Goal: Task Accomplishment & Management: Use online tool/utility

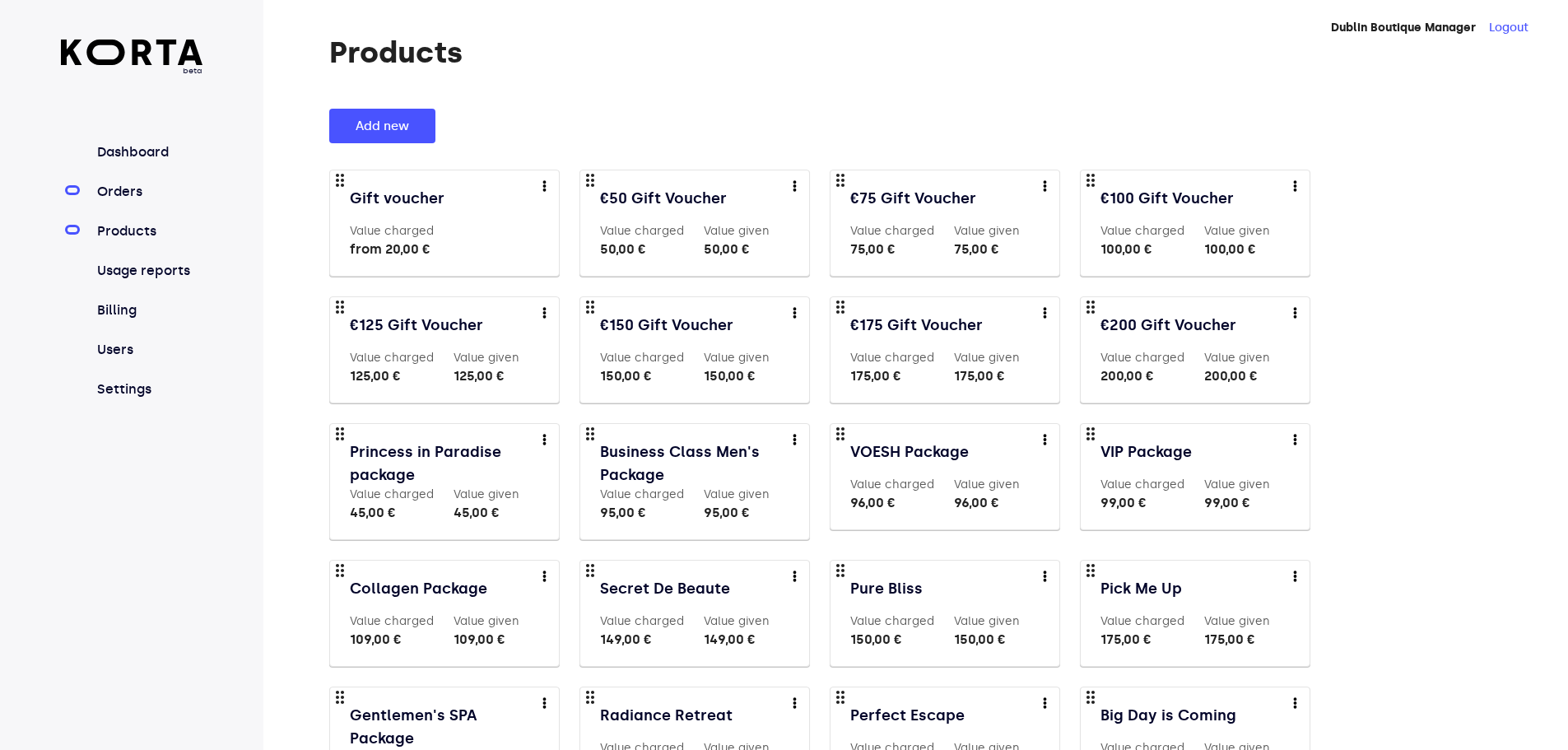
click at [136, 185] on link "Orders" at bounding box center [148, 192] width 109 height 20
click at [128, 183] on link "Orders" at bounding box center [148, 192] width 109 height 20
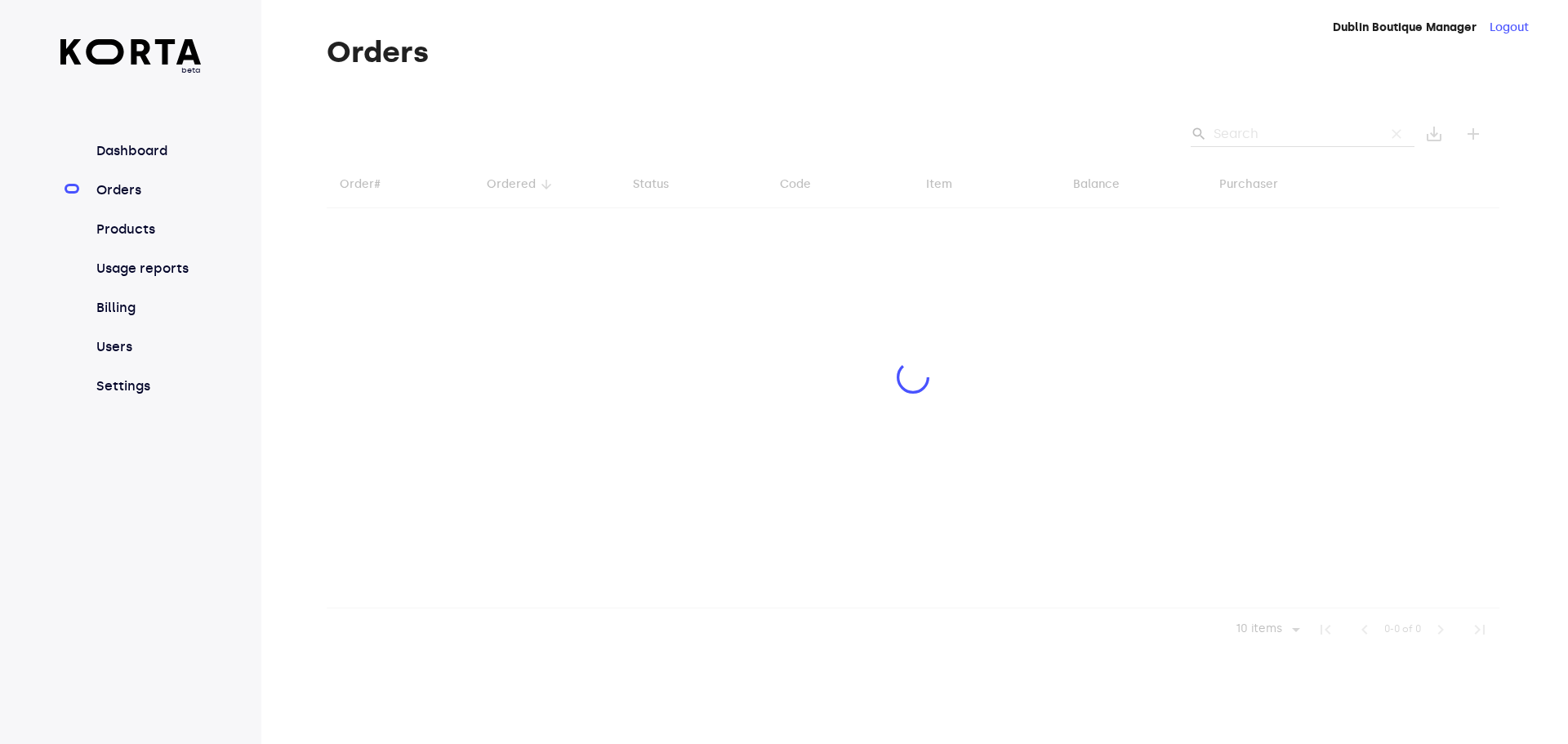
click at [1228, 126] on div at bounding box center [913, 379] width 1173 height 542
click at [1259, 129] on div at bounding box center [913, 379] width 1173 height 542
click at [1262, 127] on div at bounding box center [913, 379] width 1173 height 542
click at [1285, 141] on div at bounding box center [913, 379] width 1173 height 542
click at [1287, 136] on div at bounding box center [913, 379] width 1173 height 542
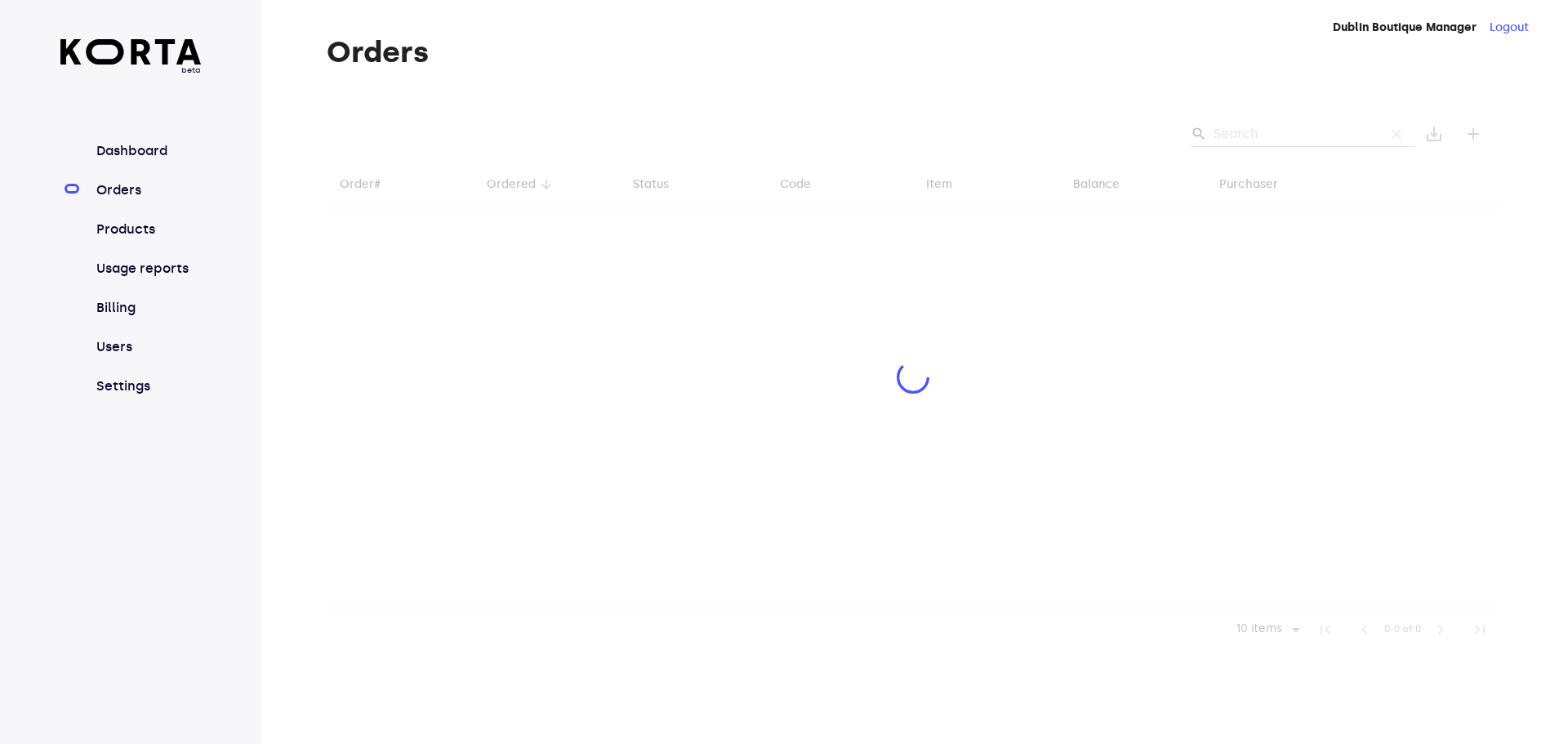
click at [1288, 135] on div at bounding box center [913, 379] width 1173 height 542
click at [1284, 135] on div at bounding box center [913, 379] width 1173 height 542
click at [1290, 131] on div at bounding box center [913, 379] width 1173 height 542
click at [1289, 133] on div at bounding box center [913, 379] width 1173 height 542
click at [1282, 133] on div at bounding box center [913, 379] width 1173 height 542
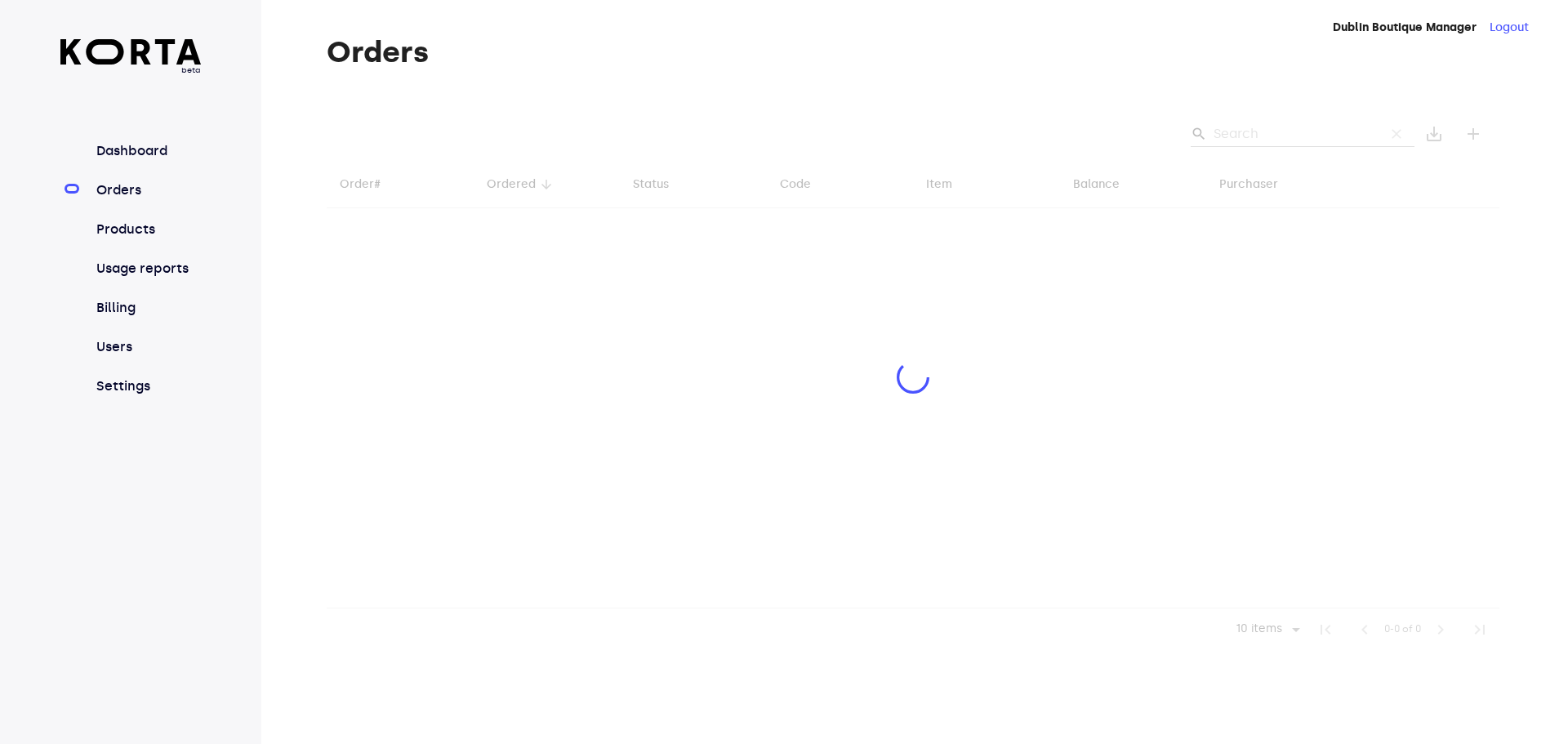
click at [1274, 135] on div at bounding box center [913, 379] width 1173 height 542
click at [1278, 132] on div at bounding box center [913, 379] width 1173 height 542
click at [1277, 132] on div at bounding box center [913, 379] width 1173 height 542
click at [1285, 133] on div at bounding box center [913, 379] width 1173 height 542
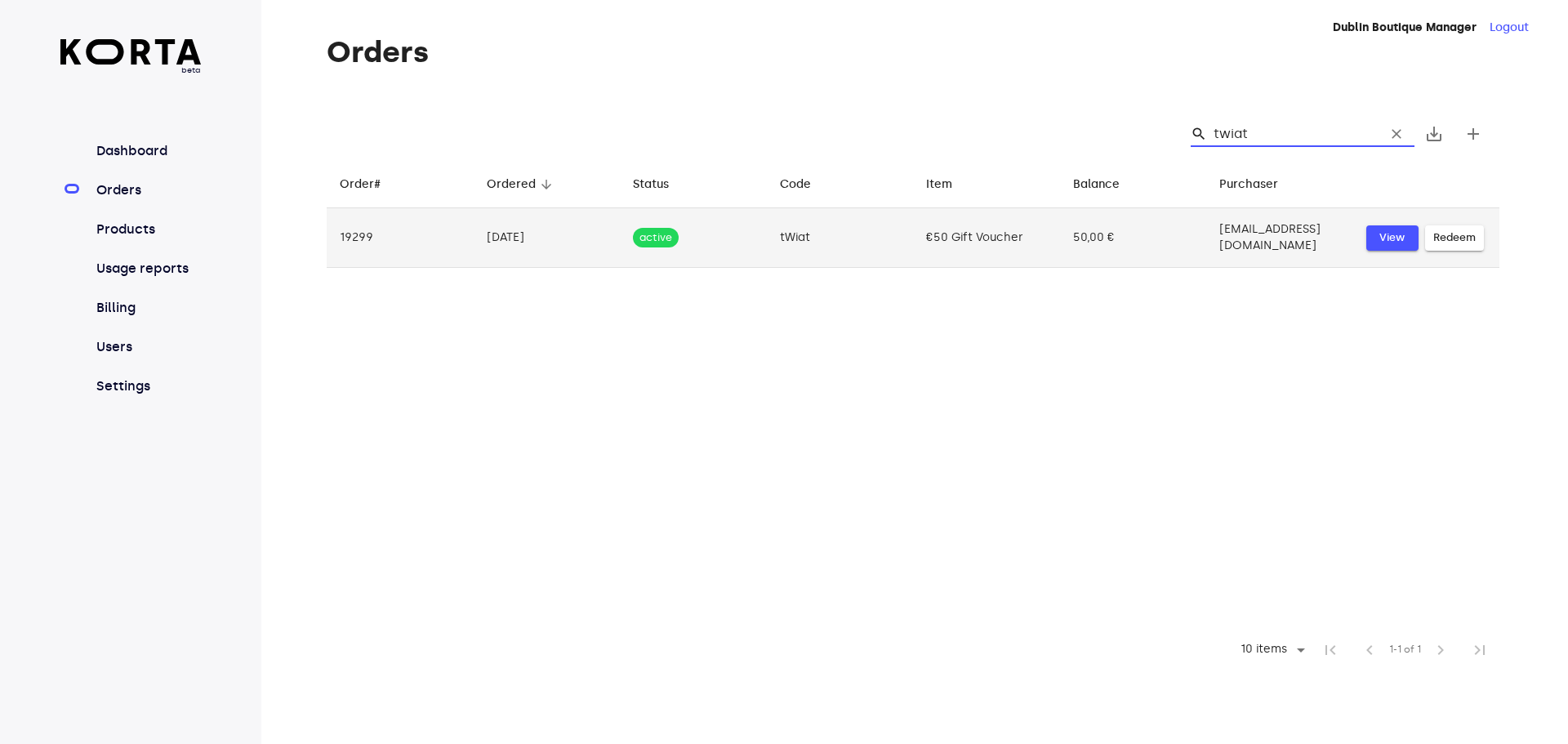
type input "twiat"
click at [1396, 230] on span "View" at bounding box center [1393, 238] width 36 height 19
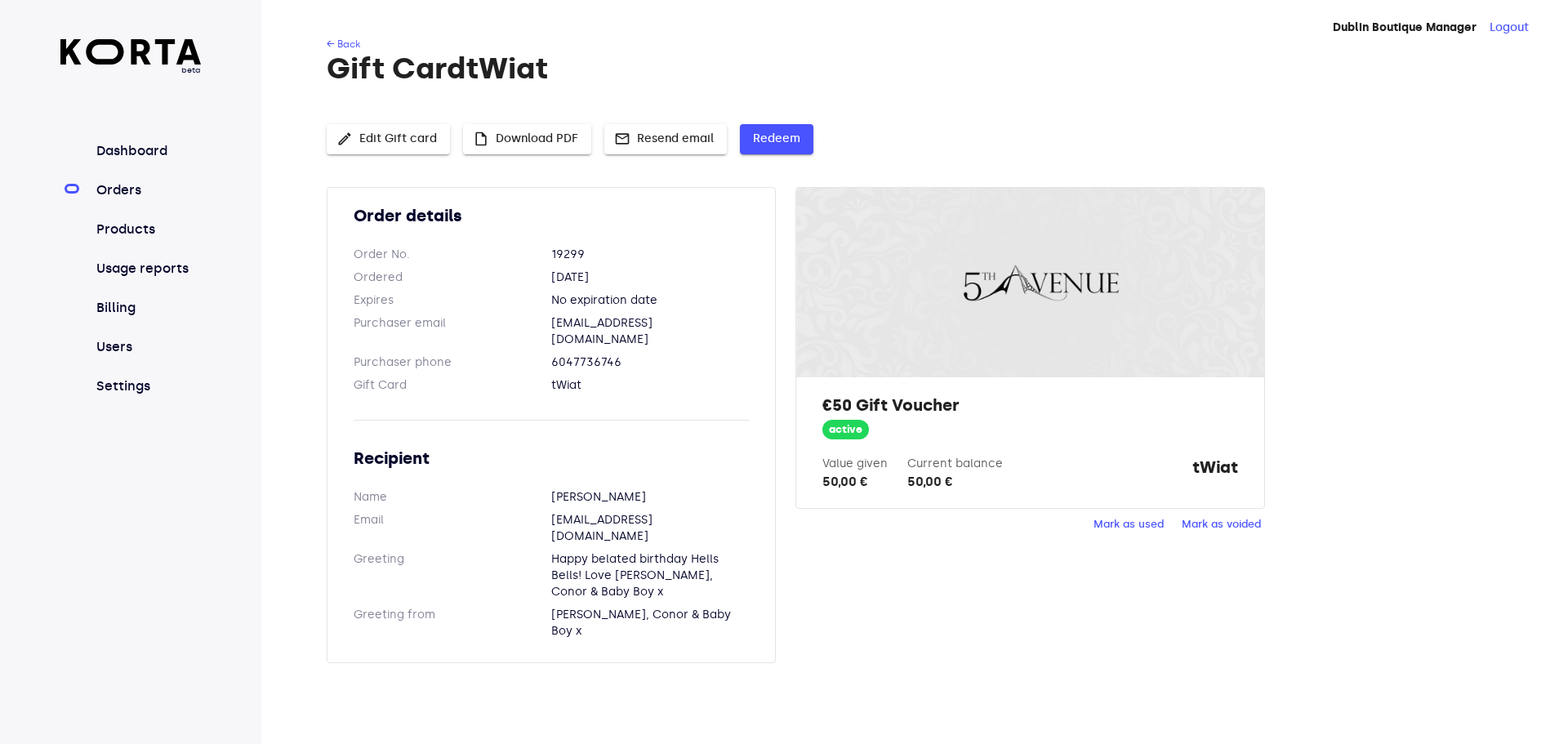
click at [770, 132] on span "Redeem" at bounding box center [776, 139] width 47 height 21
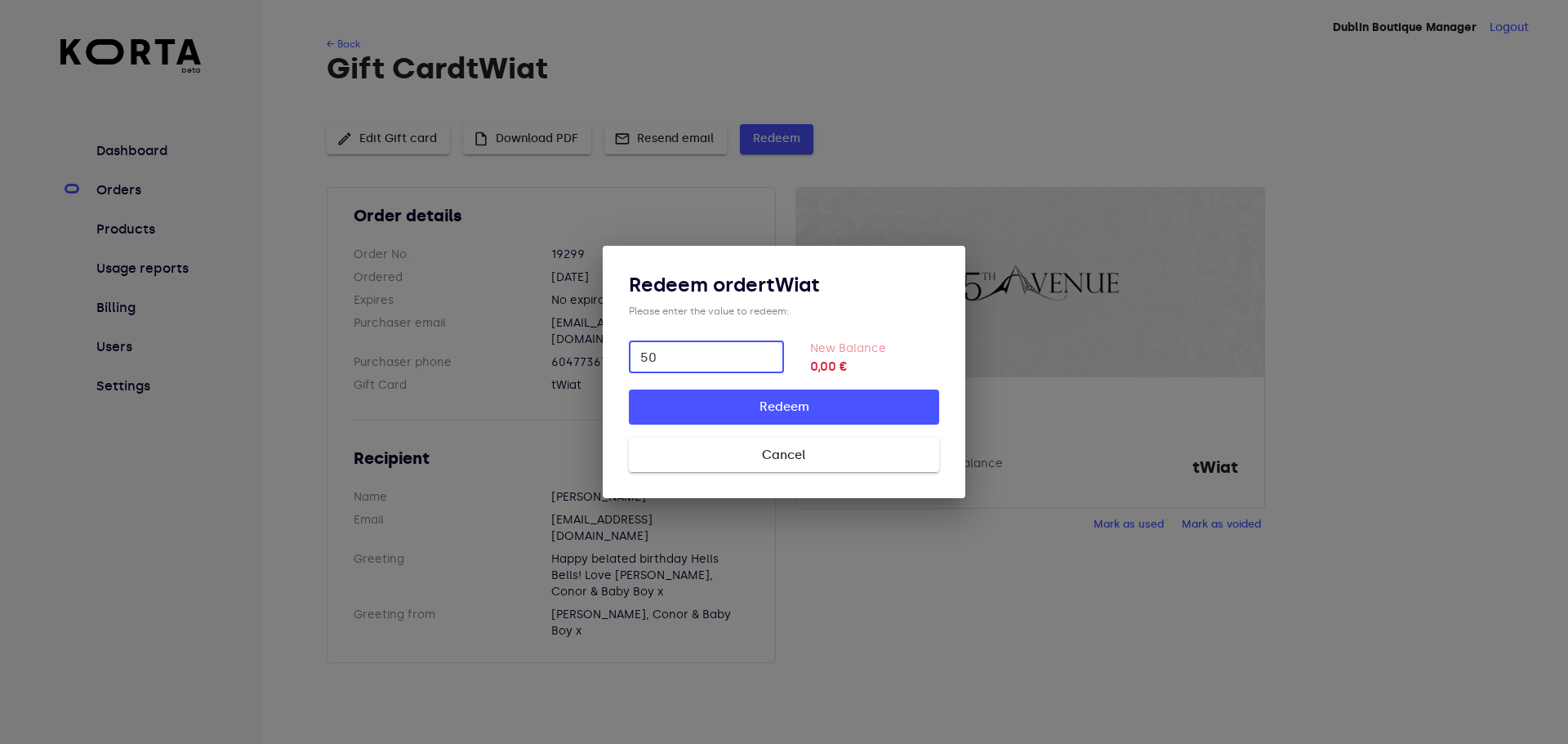
type input "50"
click at [841, 401] on span "Redeem" at bounding box center [784, 406] width 258 height 22
